Goal: Task Accomplishment & Management: Complete application form

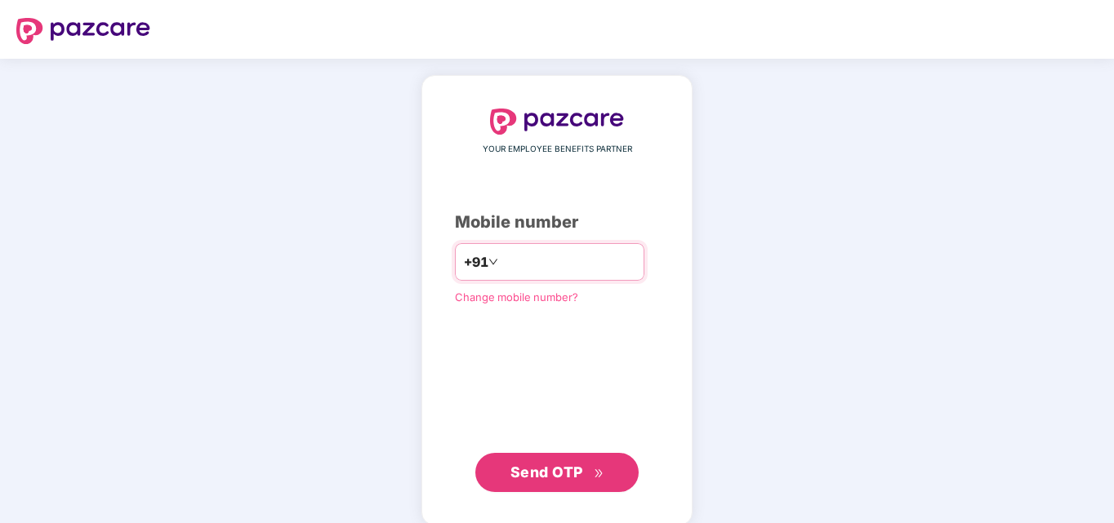
click at [552, 258] on input "number" at bounding box center [568, 262] width 134 height 26
type input "**********"
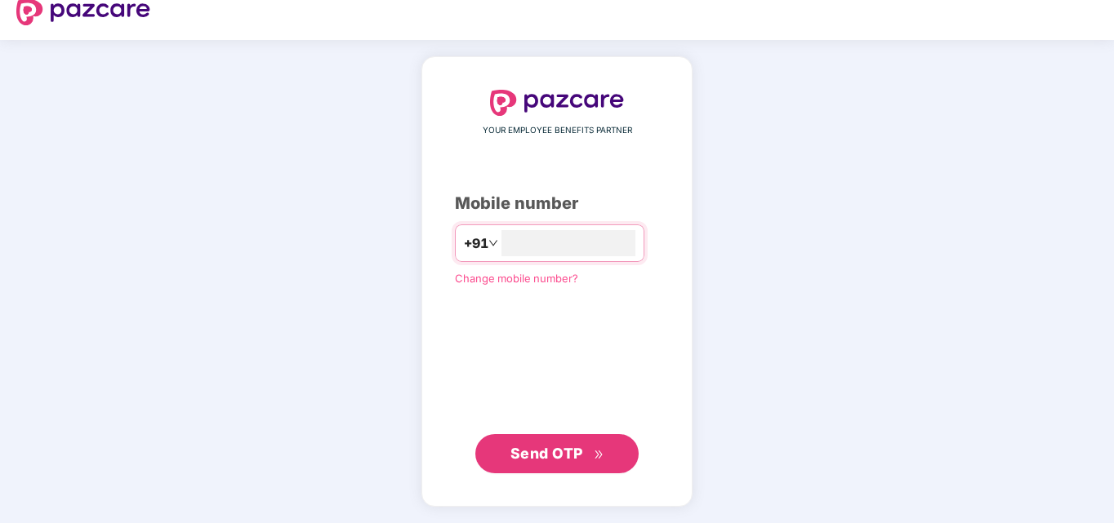
scroll to position [17, 0]
click at [584, 461] on span "Send OTP" at bounding box center [557, 454] width 94 height 23
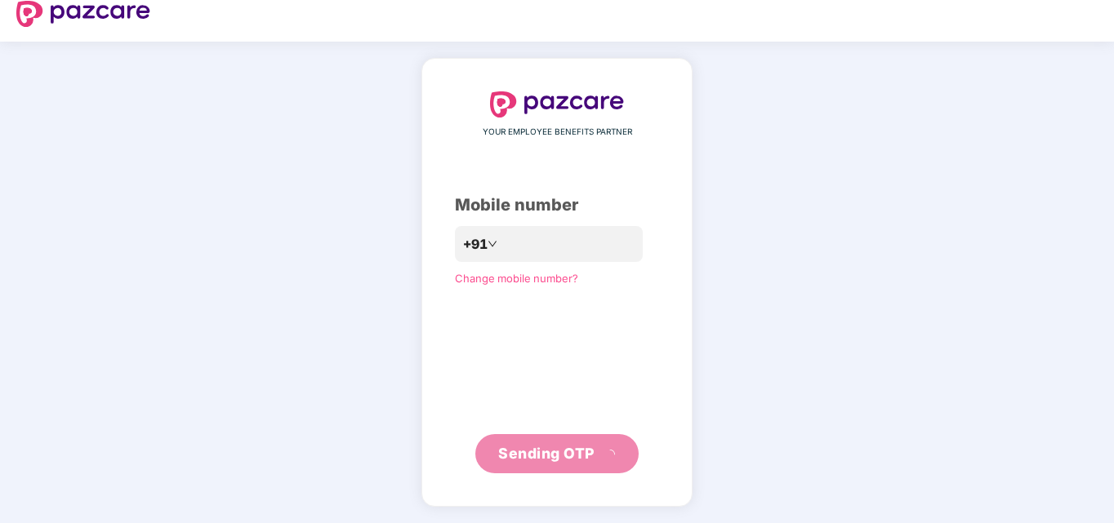
scroll to position [9, 0]
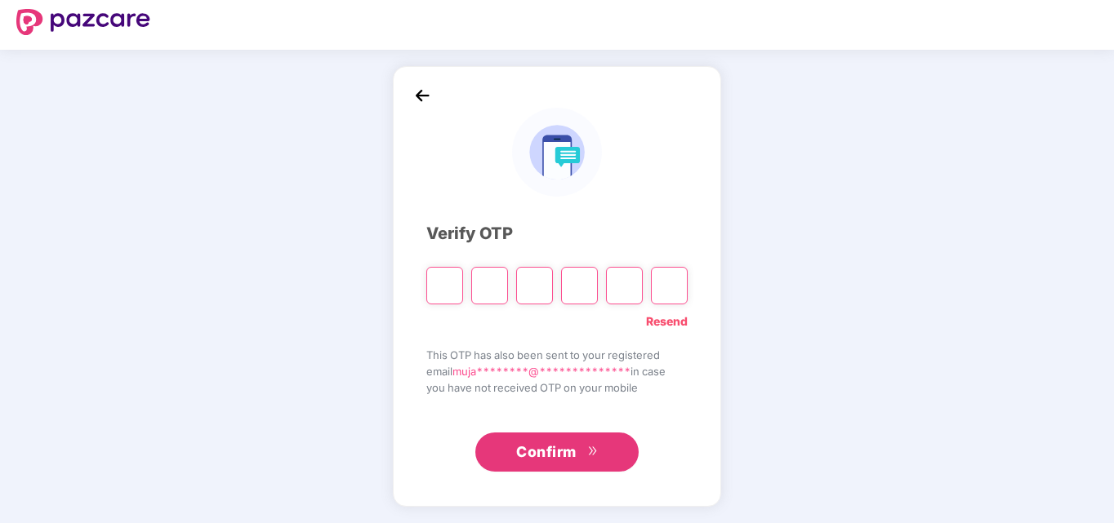
type input "*"
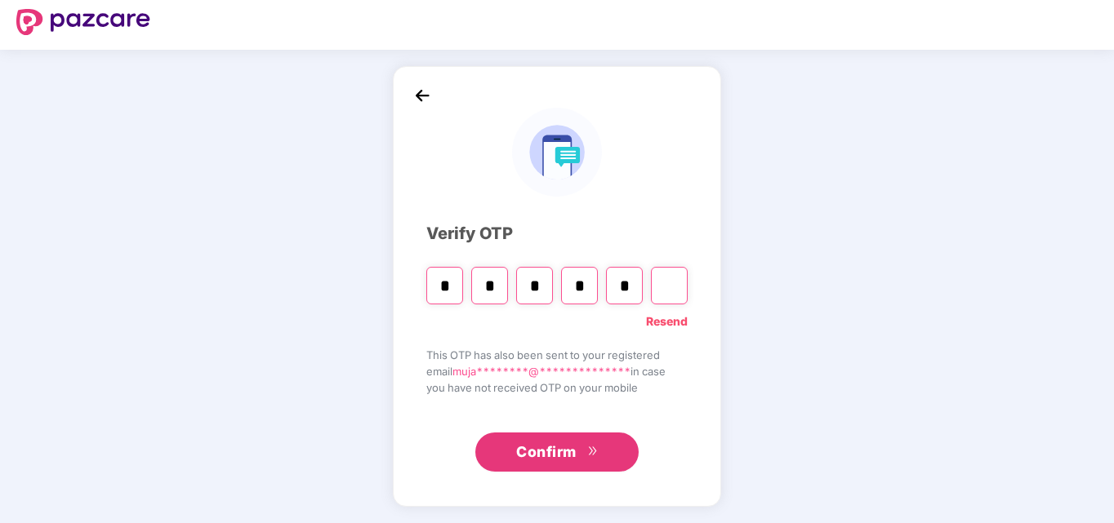
type input "*"
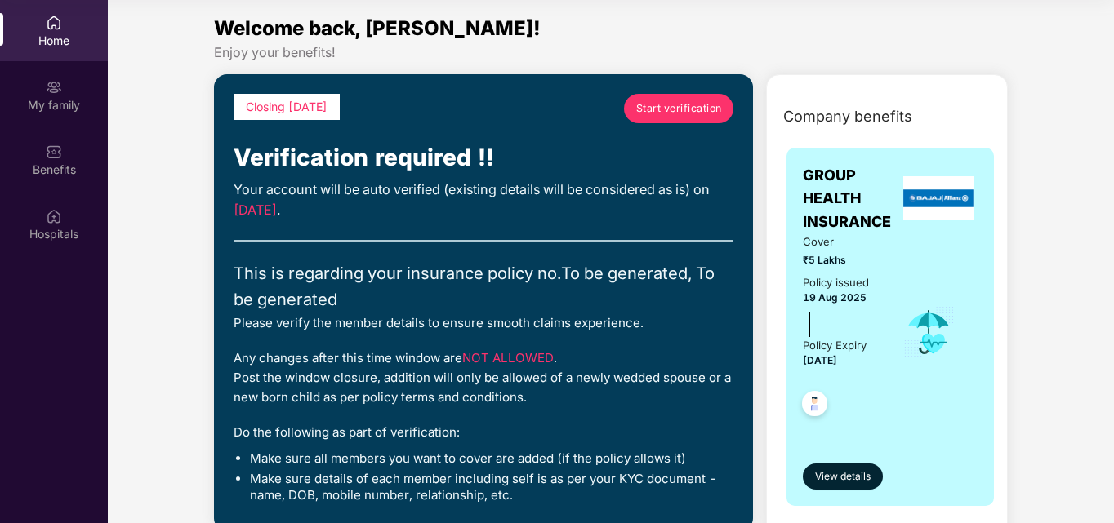
click at [687, 108] on span "Start verification" at bounding box center [679, 108] width 86 height 16
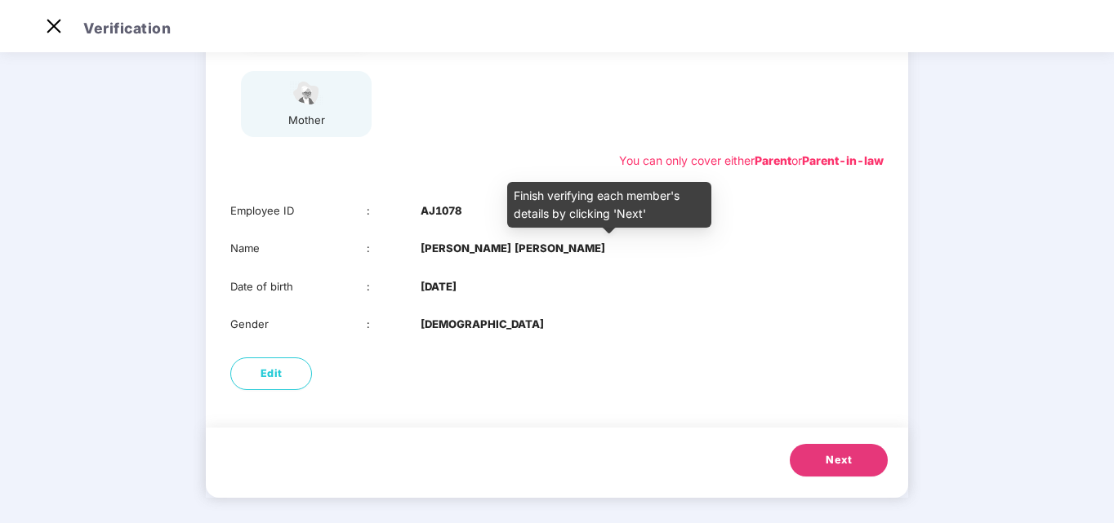
scroll to position [259, 0]
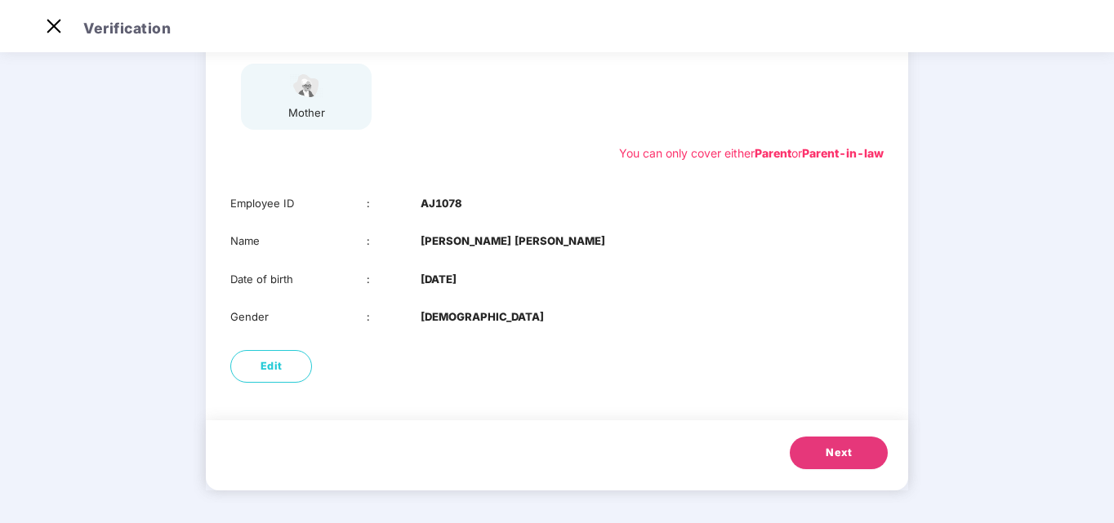
click at [832, 442] on button "Next" at bounding box center [839, 453] width 98 height 33
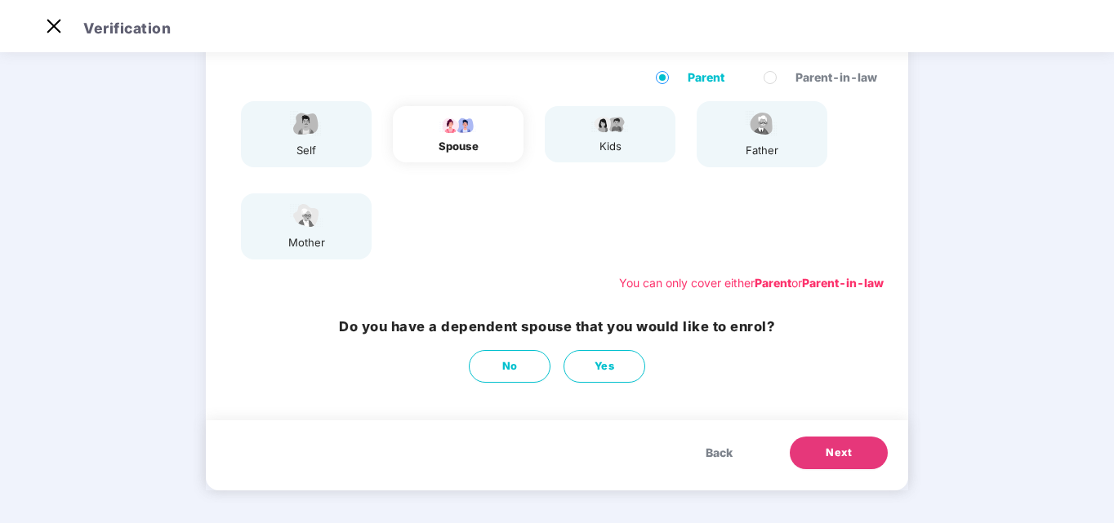
scroll to position [129, 0]
click at [614, 363] on button "Yes" at bounding box center [604, 366] width 82 height 33
select select "******"
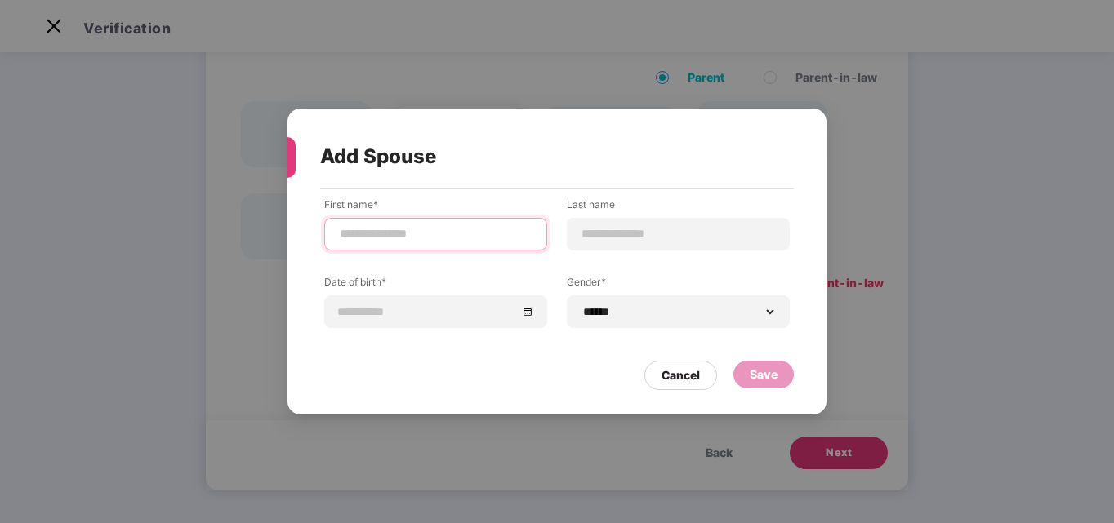
click at [468, 235] on input at bounding box center [435, 233] width 195 height 17
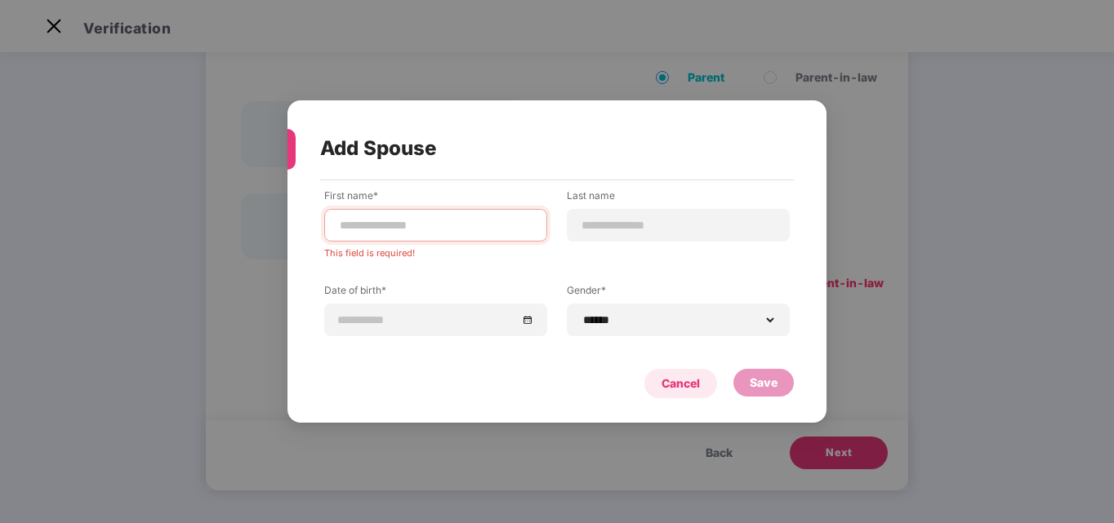
click at [670, 372] on div "Cancel" at bounding box center [680, 383] width 73 height 29
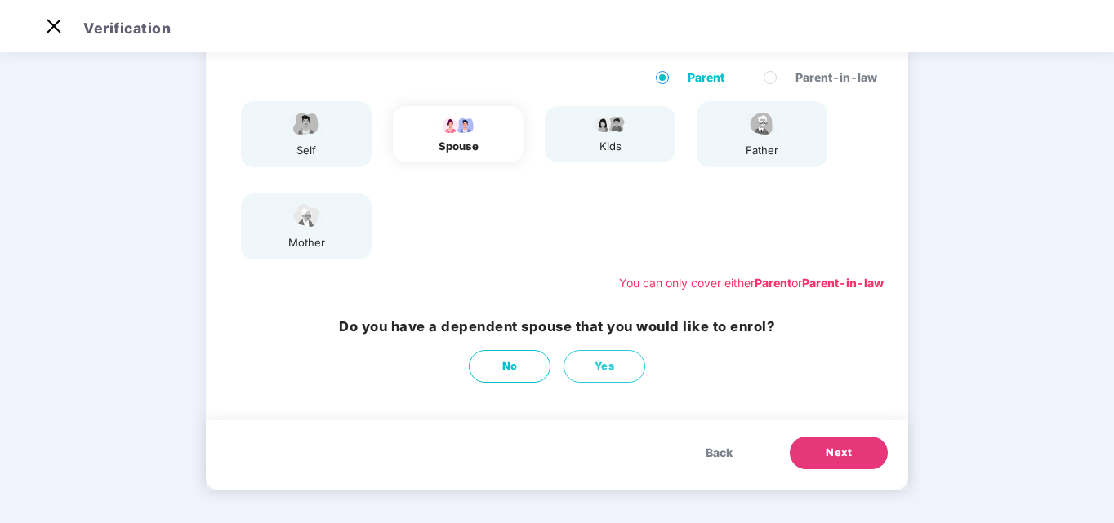
click at [719, 465] on button "Back" at bounding box center [719, 453] width 60 height 33
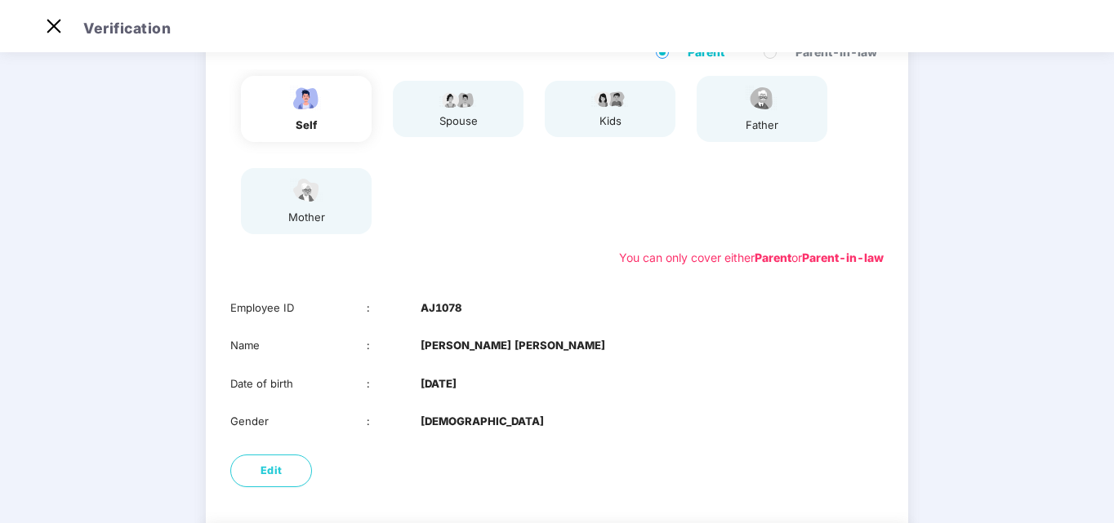
scroll to position [0, 0]
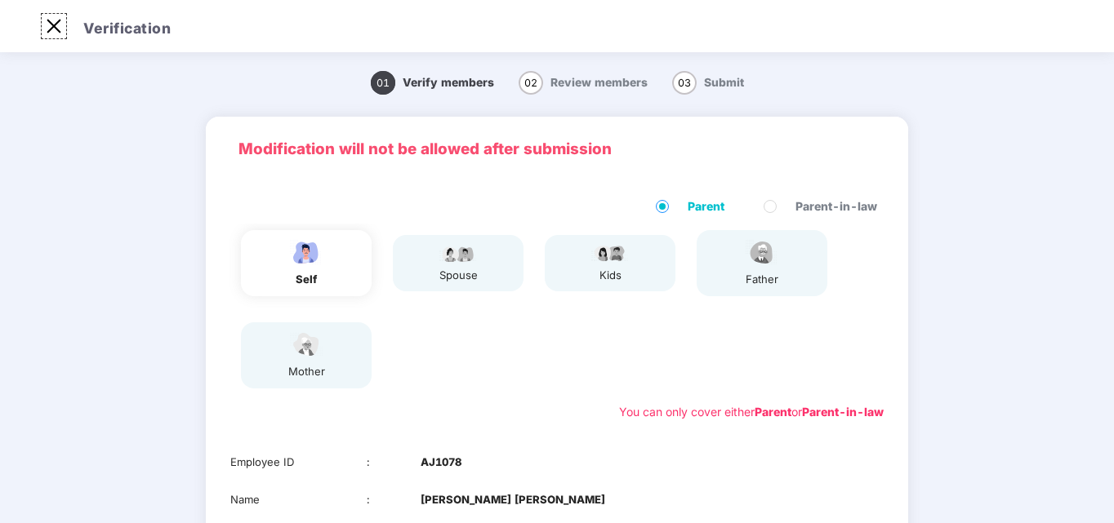
click at [57, 18] on img at bounding box center [54, 26] width 26 height 26
